Goal: Transaction & Acquisition: Purchase product/service

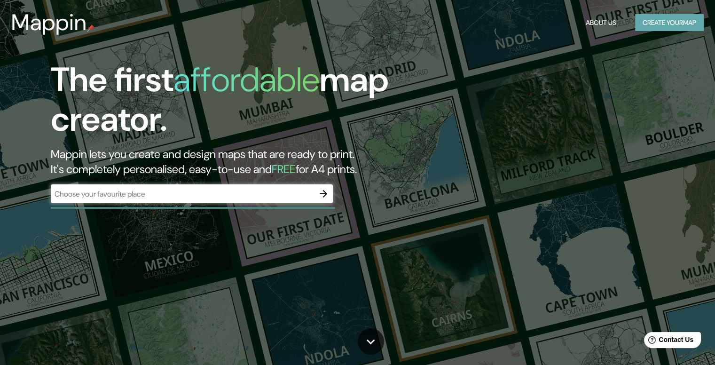
click at [694, 29] on button "Create your map" at bounding box center [669, 22] width 69 height 17
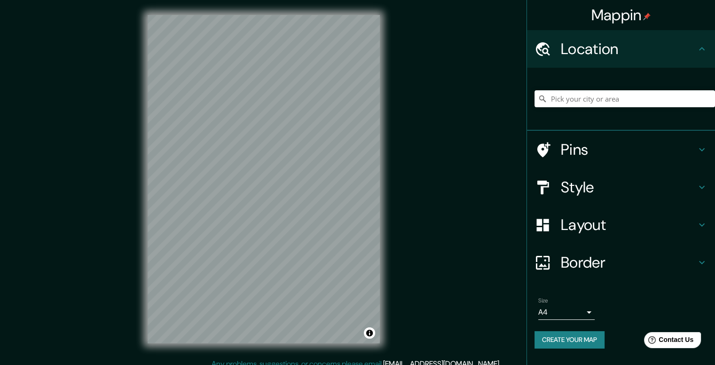
scroll to position [8, 0]
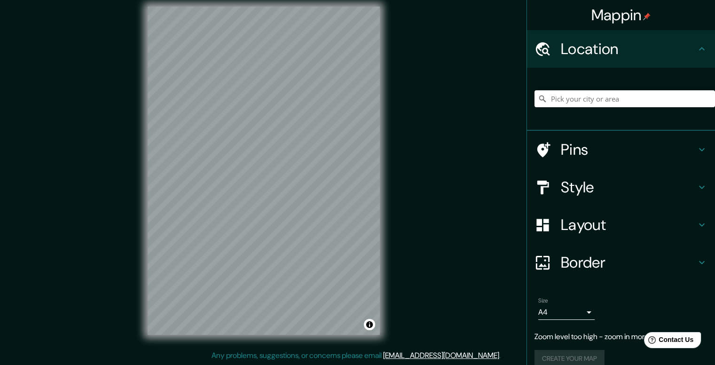
click at [585, 217] on h4 "Layout" at bounding box center [628, 224] width 135 height 19
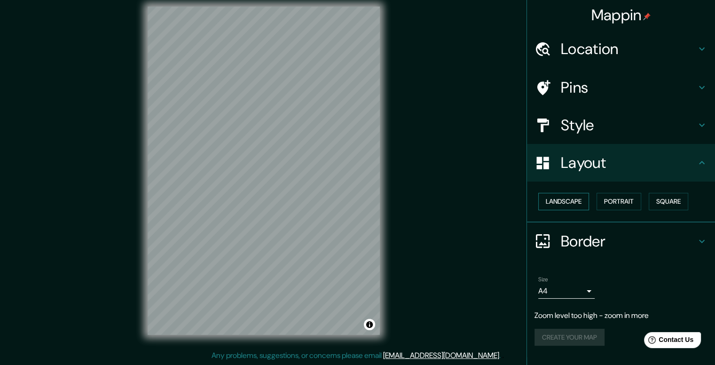
click at [574, 202] on button "Landscape" at bounding box center [563, 201] width 51 height 17
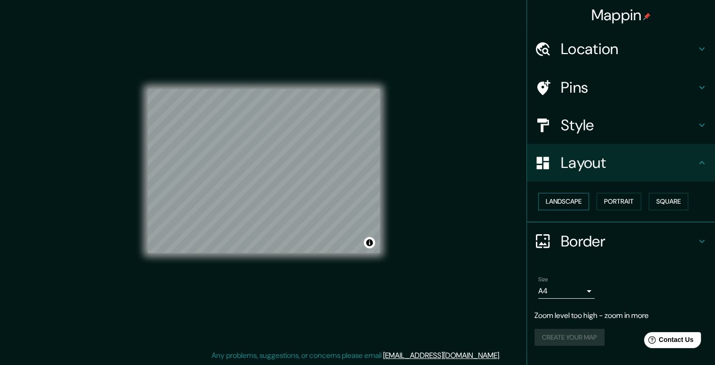
click at [574, 202] on button "Landscape" at bounding box center [563, 201] width 51 height 17
click at [613, 196] on button "Portrait" at bounding box center [619, 201] width 45 height 17
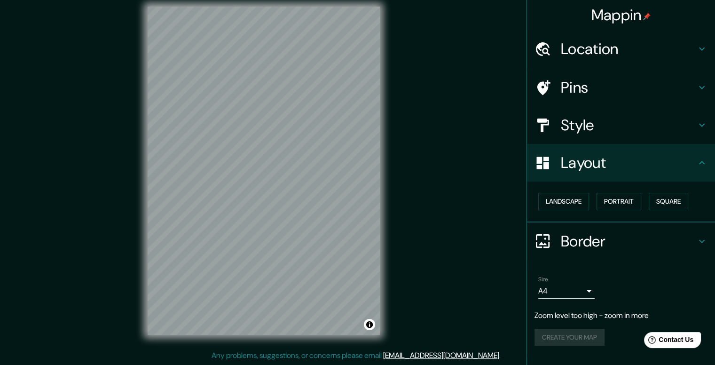
click at [592, 169] on h4 "Layout" at bounding box center [628, 162] width 135 height 19
click at [567, 54] on h4 "Location" at bounding box center [628, 49] width 135 height 19
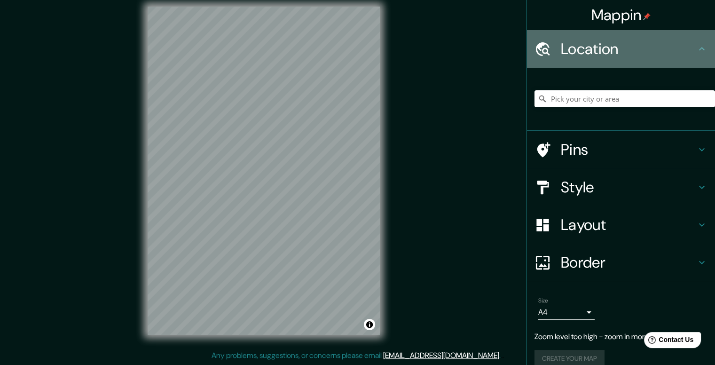
click at [567, 54] on h4 "Location" at bounding box center [628, 49] width 135 height 19
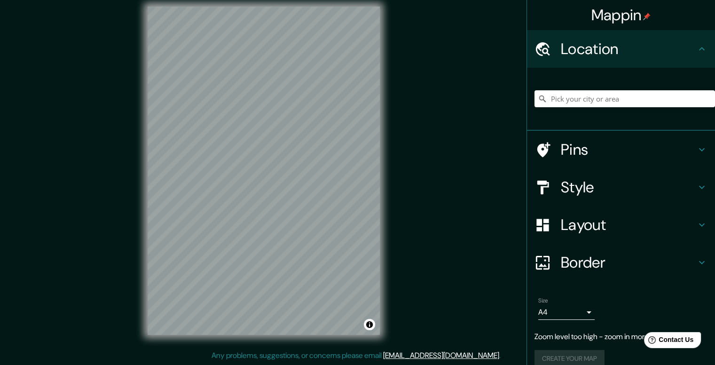
click at [563, 178] on h4 "Style" at bounding box center [628, 187] width 135 height 19
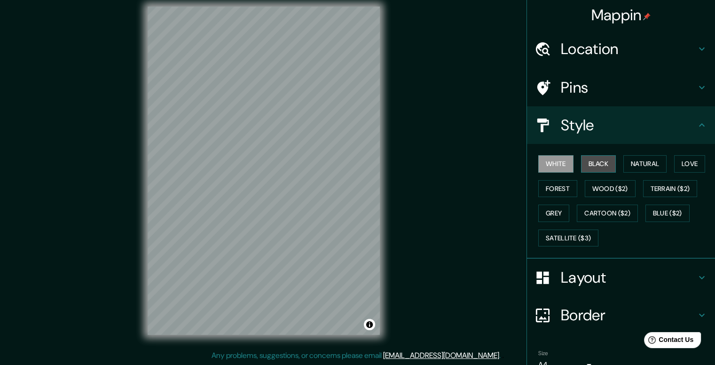
click at [598, 162] on button "Black" at bounding box center [598, 163] width 35 height 17
click at [634, 162] on button "Natural" at bounding box center [645, 163] width 43 height 17
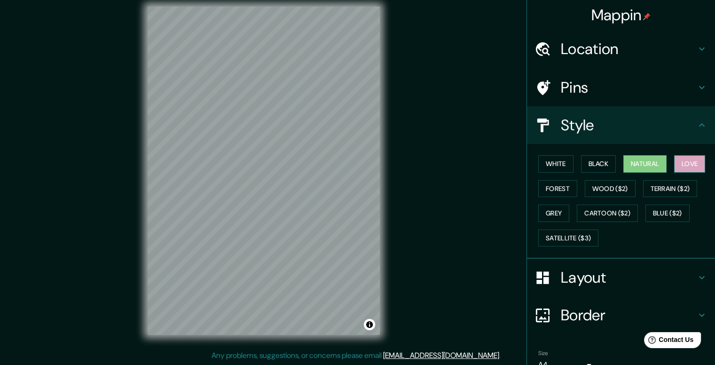
click at [674, 162] on button "Love" at bounding box center [689, 163] width 31 height 17
click at [553, 188] on button "Forest" at bounding box center [557, 188] width 39 height 17
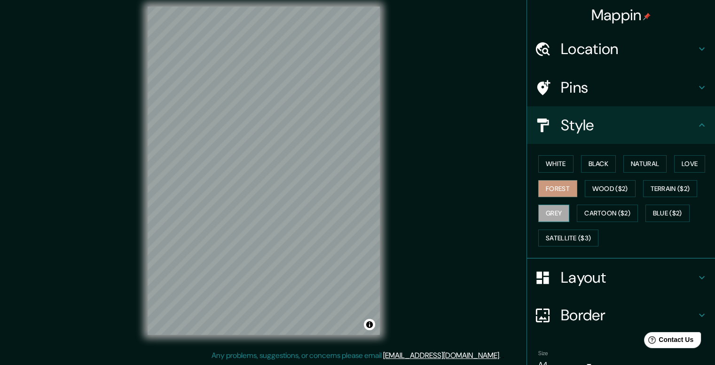
click at [556, 206] on button "Grey" at bounding box center [553, 213] width 31 height 17
click at [606, 163] on button "Black" at bounding box center [598, 163] width 35 height 17
click at [548, 163] on button "White" at bounding box center [555, 163] width 35 height 17
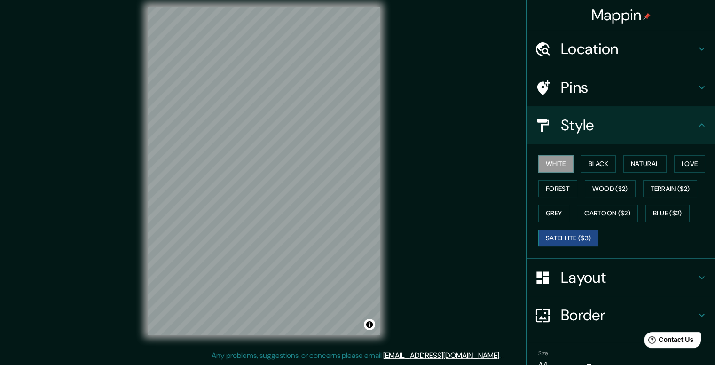
click at [558, 231] on button "Satellite ($3)" at bounding box center [568, 237] width 60 height 17
click at [541, 164] on button "White" at bounding box center [555, 163] width 35 height 17
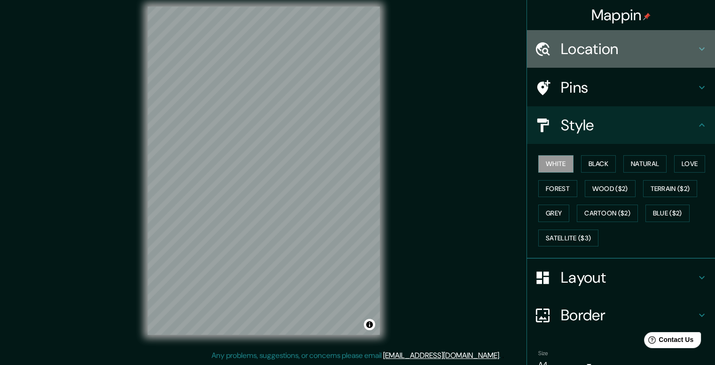
click at [573, 56] on h4 "Location" at bounding box center [628, 49] width 135 height 19
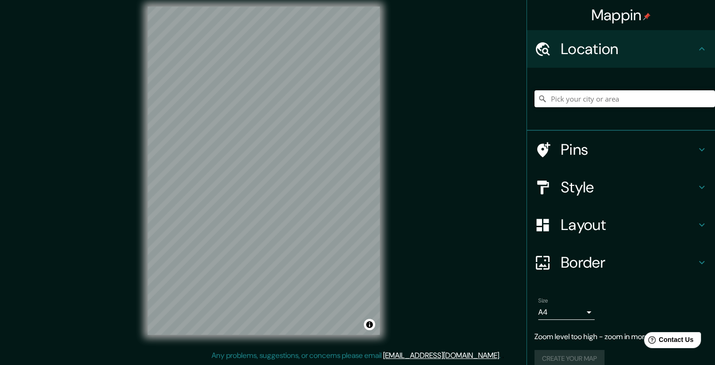
click at [556, 94] on input "Pick your city or area" at bounding box center [625, 98] width 181 height 17
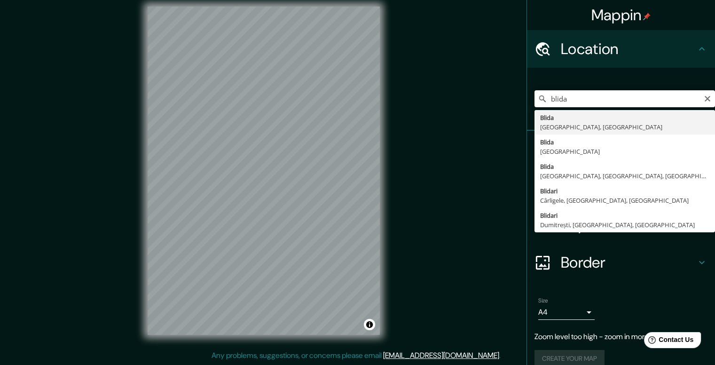
type input "Blida, [GEOGRAPHIC_DATA], [GEOGRAPHIC_DATA]"
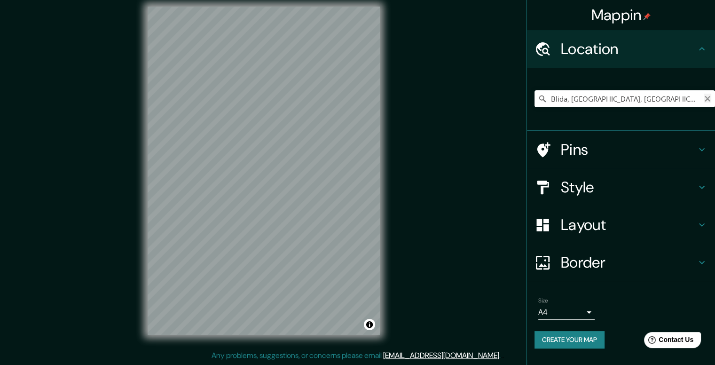
click at [709, 101] on icon "Clear" at bounding box center [708, 99] width 8 height 8
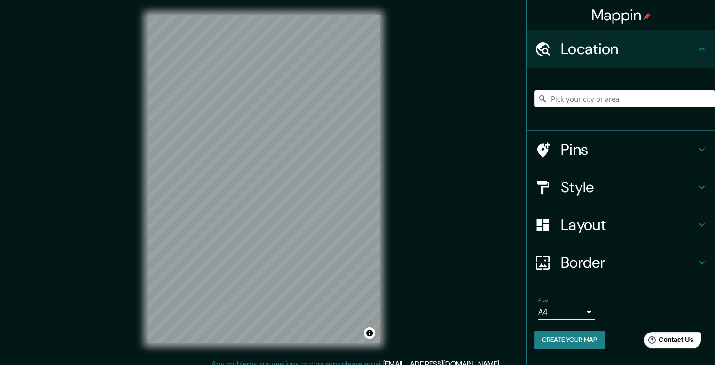
click at [604, 249] on div "Border" at bounding box center [621, 263] width 188 height 38
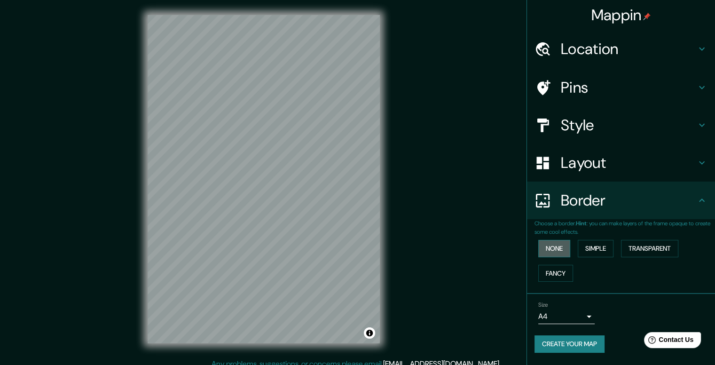
click at [558, 249] on button "None" at bounding box center [554, 248] width 32 height 17
click at [647, 204] on h4 "Border" at bounding box center [628, 200] width 135 height 19
click at [611, 166] on h4 "Layout" at bounding box center [628, 162] width 135 height 19
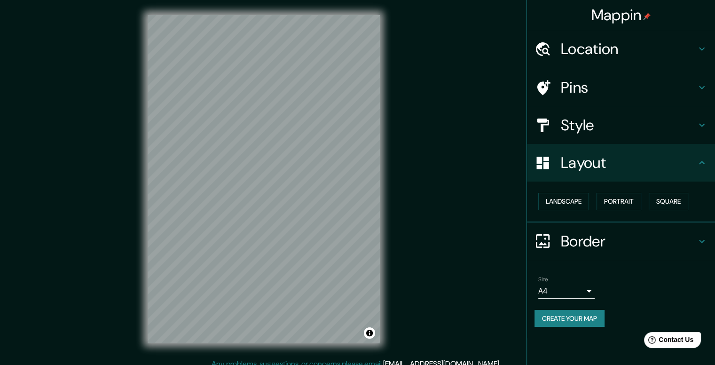
click at [610, 166] on h4 "Layout" at bounding box center [628, 162] width 135 height 19
click at [597, 130] on h4 "Style" at bounding box center [628, 125] width 135 height 19
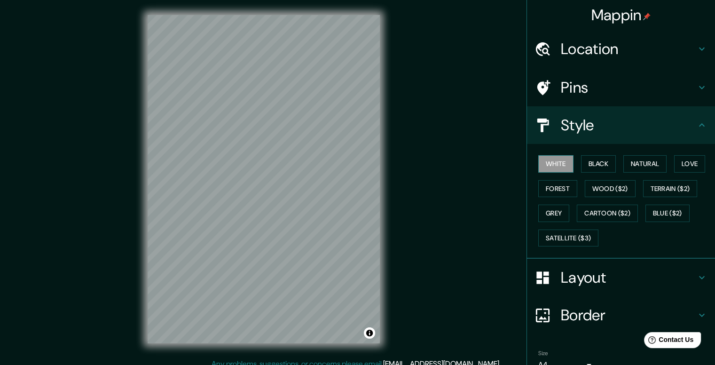
click at [554, 162] on button "White" at bounding box center [555, 163] width 35 height 17
click at [633, 161] on button "Natural" at bounding box center [645, 163] width 43 height 17
click at [646, 139] on div "Style" at bounding box center [621, 125] width 188 height 38
click at [700, 127] on icon at bounding box center [701, 124] width 11 height 11
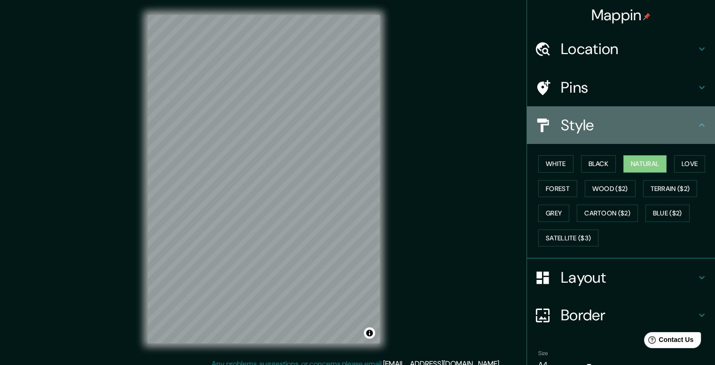
click at [696, 130] on icon at bounding box center [701, 124] width 11 height 11
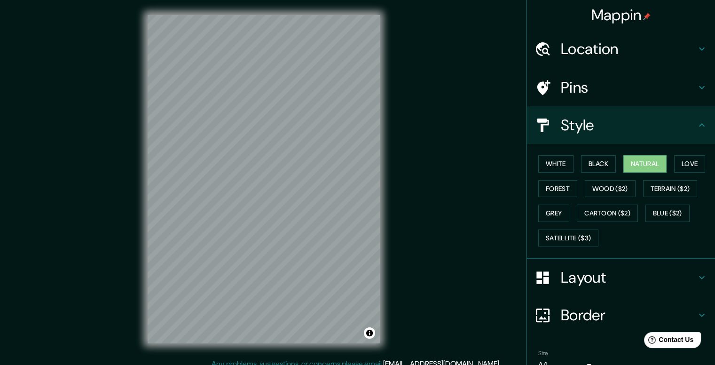
click at [445, 185] on div "Mappin Location Pins Style White Black Natural Love Forest Wood ($2) Terrain ($…" at bounding box center [357, 186] width 715 height 373
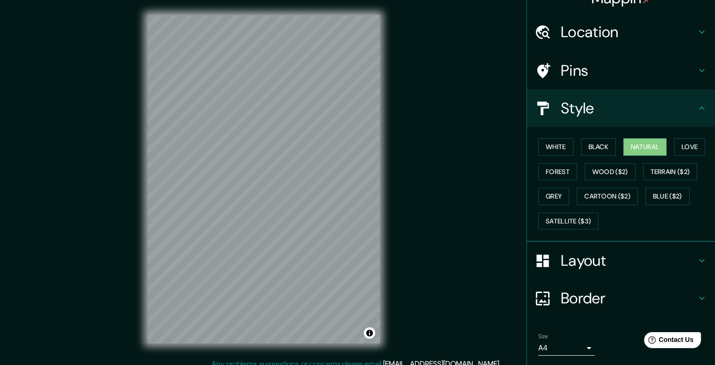
scroll to position [46, 0]
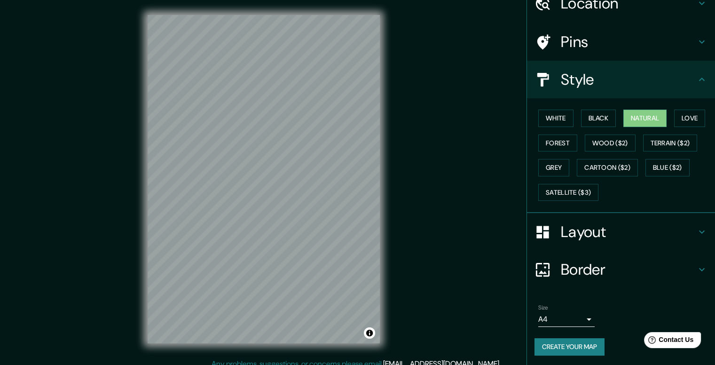
click at [563, 338] on button "Create your map" at bounding box center [570, 346] width 70 height 17
click at [575, 339] on button "Create your map" at bounding box center [570, 346] width 70 height 17
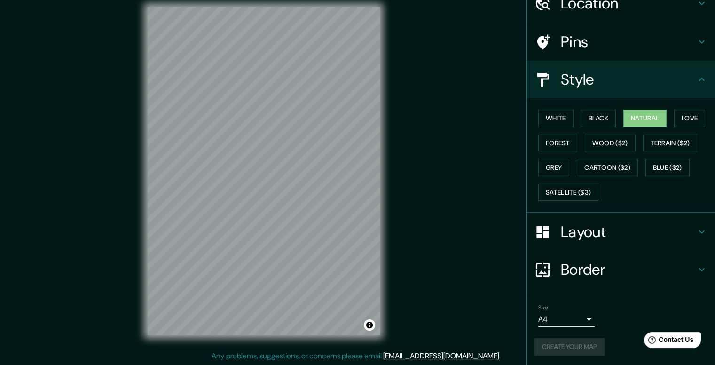
scroll to position [8, 0]
